Goal: Find specific page/section: Find specific page/section

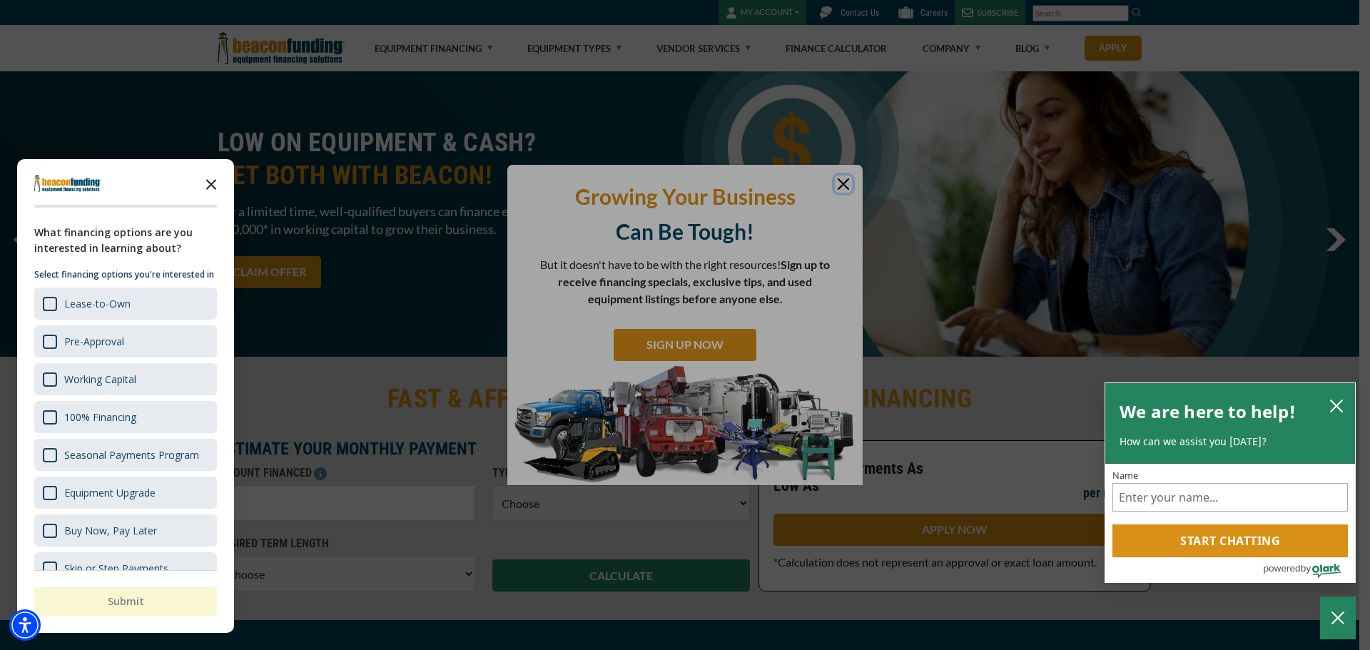
click at [215, 186] on icon "Close the survey" at bounding box center [211, 183] width 29 height 29
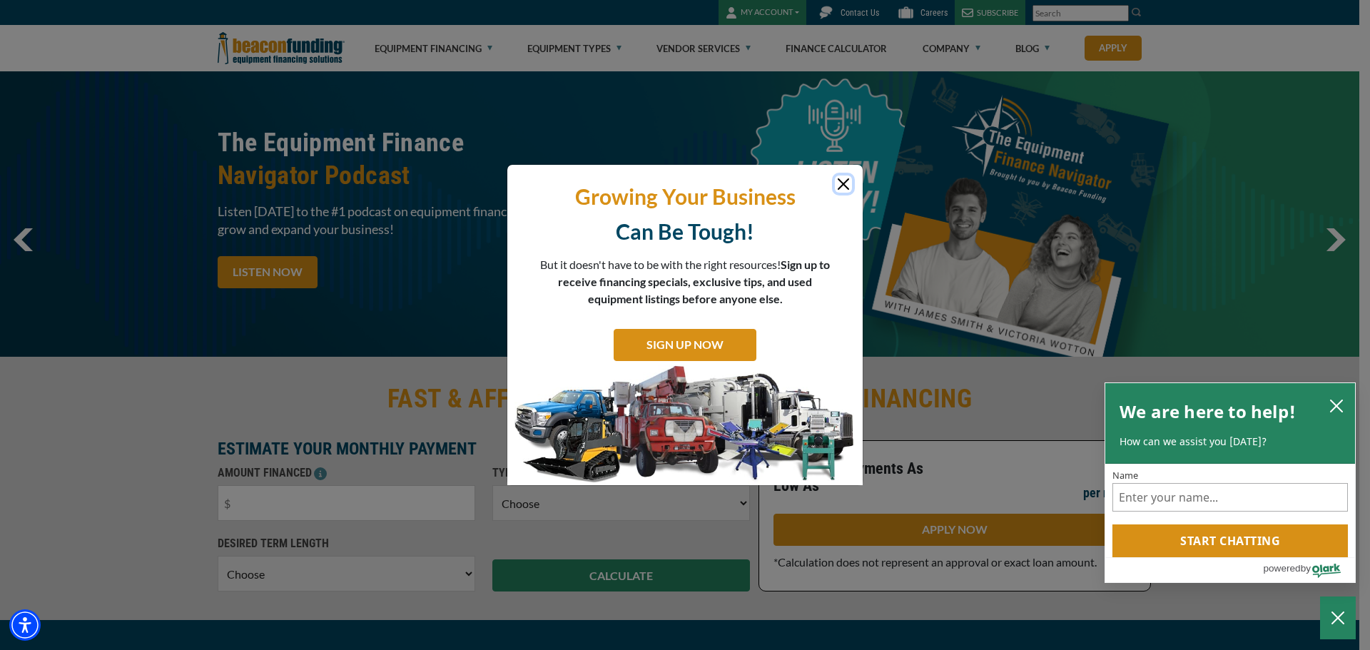
click at [845, 183] on button "Close" at bounding box center [843, 184] width 17 height 17
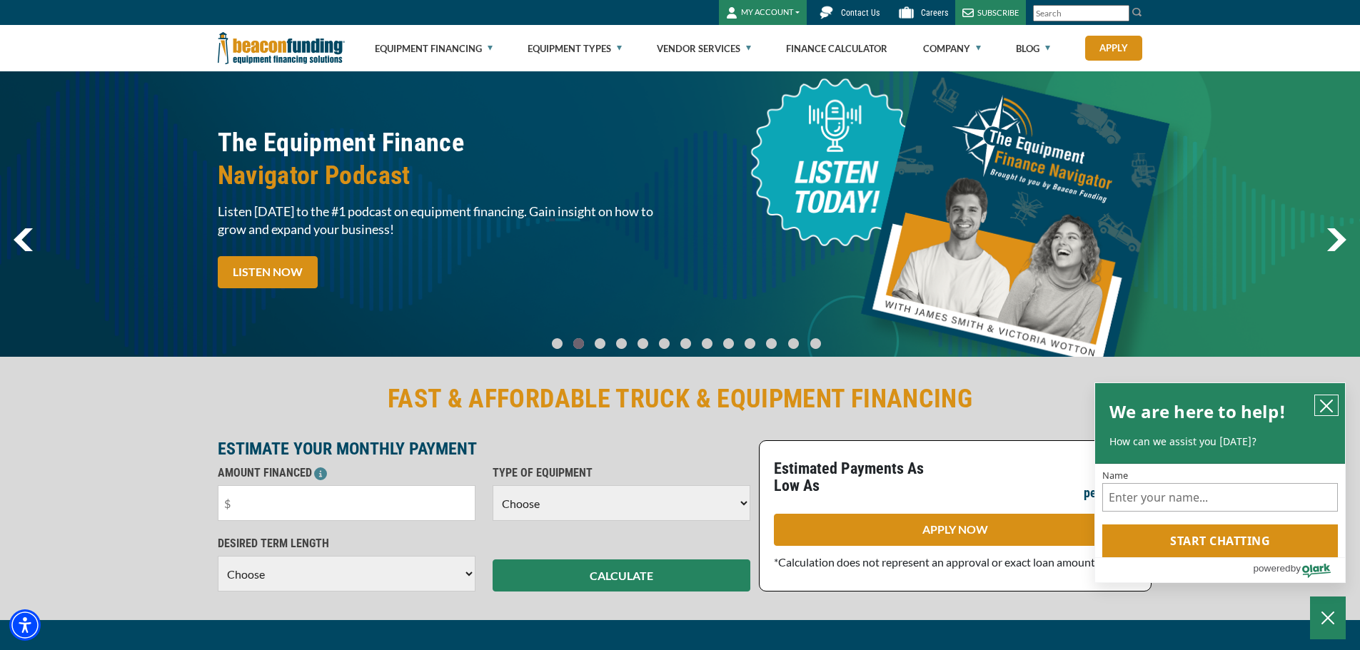
click at [1328, 406] on icon "close chatbox" at bounding box center [1325, 405] width 11 height 11
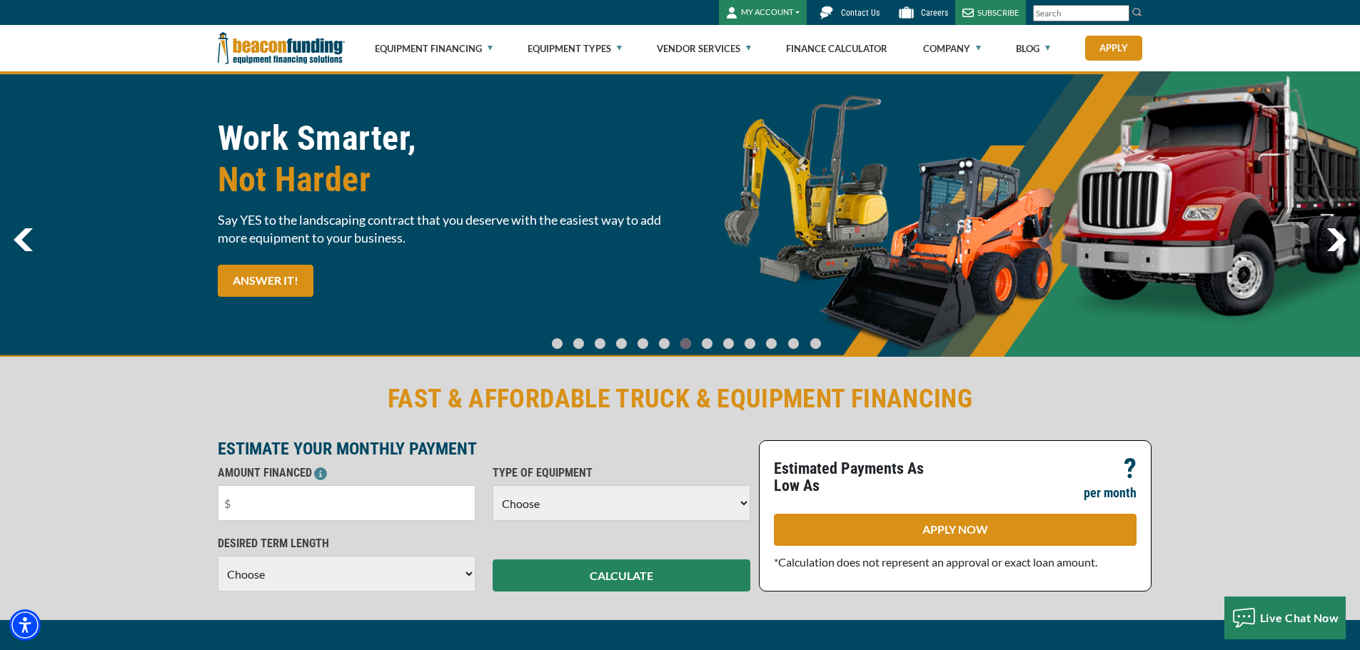
click at [838, 9] on img at bounding box center [826, 12] width 25 height 25
